Goal: Task Accomplishment & Management: Manage account settings

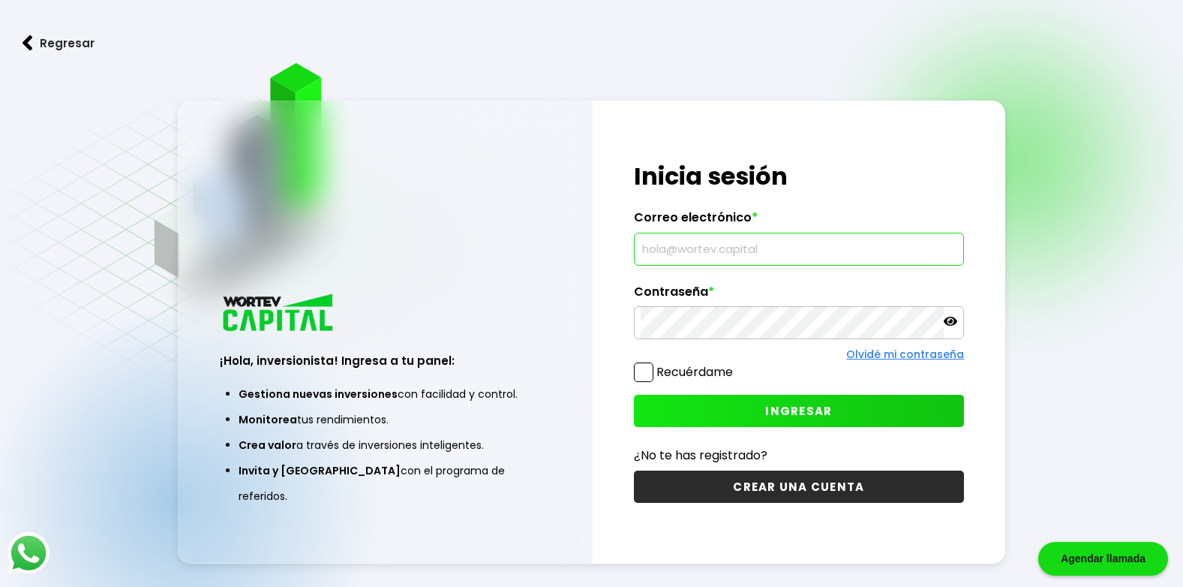
type input "[EMAIL_ADDRESS][DOMAIN_NAME]"
click at [753, 408] on button "INGRESAR" at bounding box center [799, 411] width 331 height 32
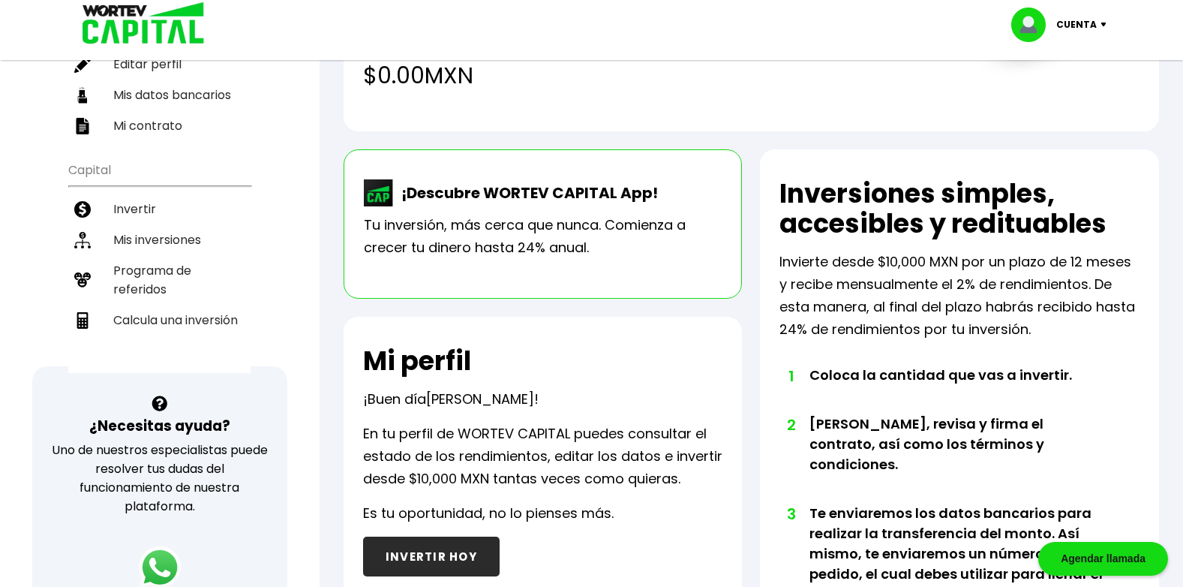
scroll to position [216, 0]
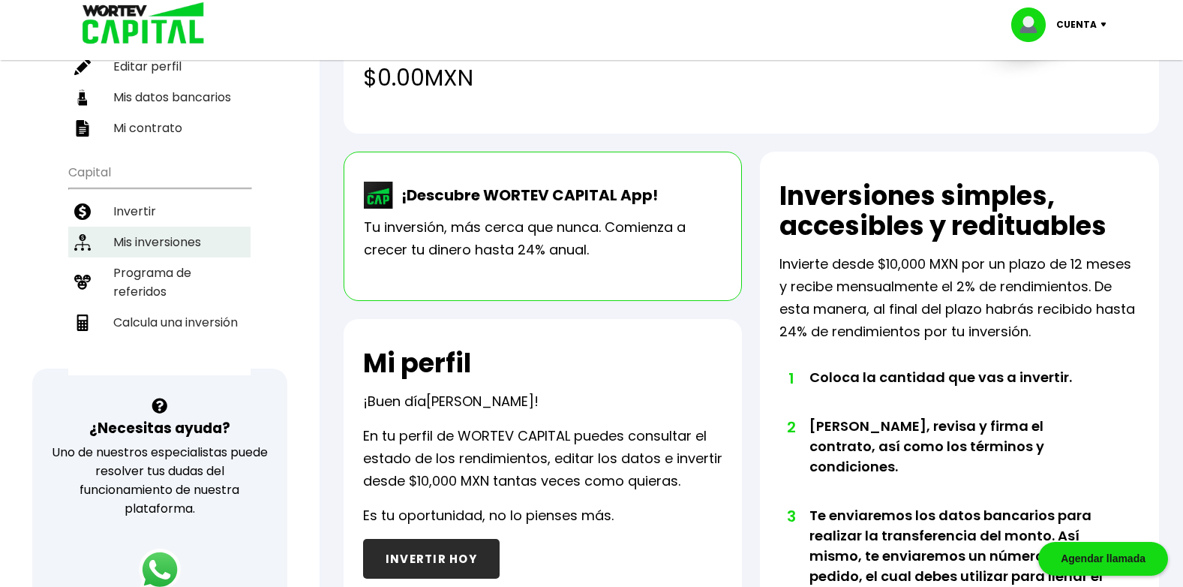
click at [166, 227] on li "Mis inversiones" at bounding box center [159, 242] width 182 height 31
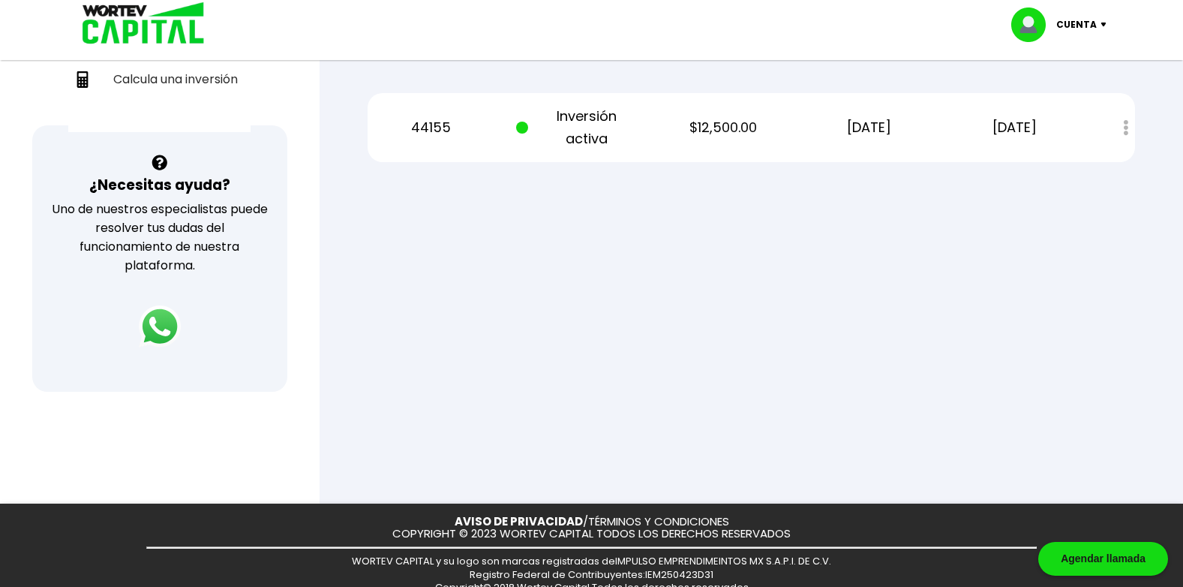
scroll to position [491, 0]
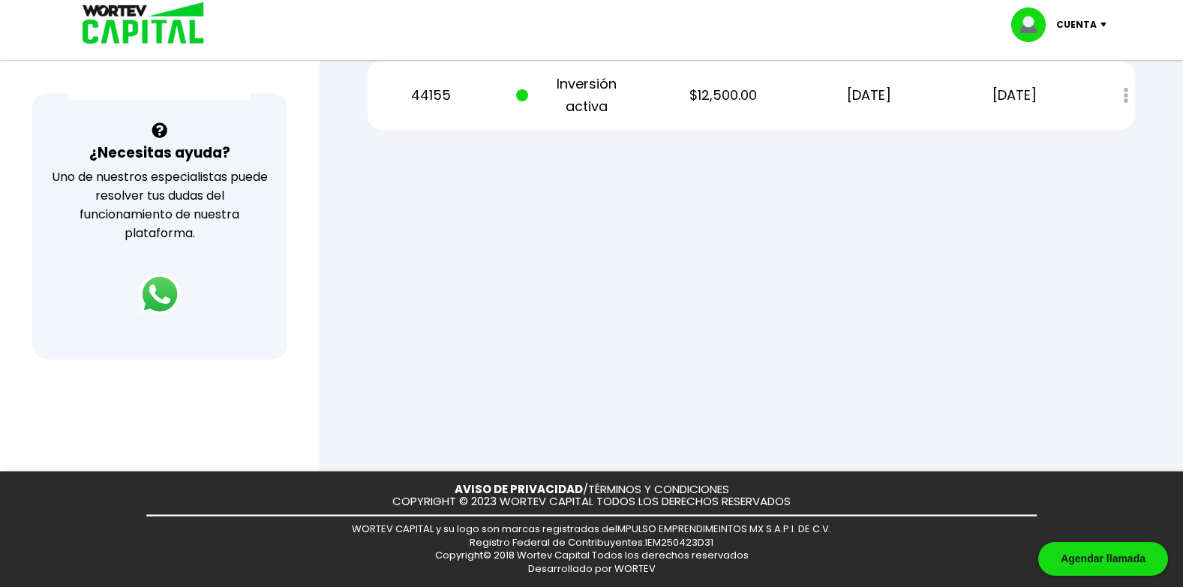
click at [1102, 26] on img at bounding box center [1107, 25] width 20 height 5
click at [1052, 105] on li "Cerrar sesión" at bounding box center [1061, 100] width 120 height 31
